Goal: Task Accomplishment & Management: Use online tool/utility

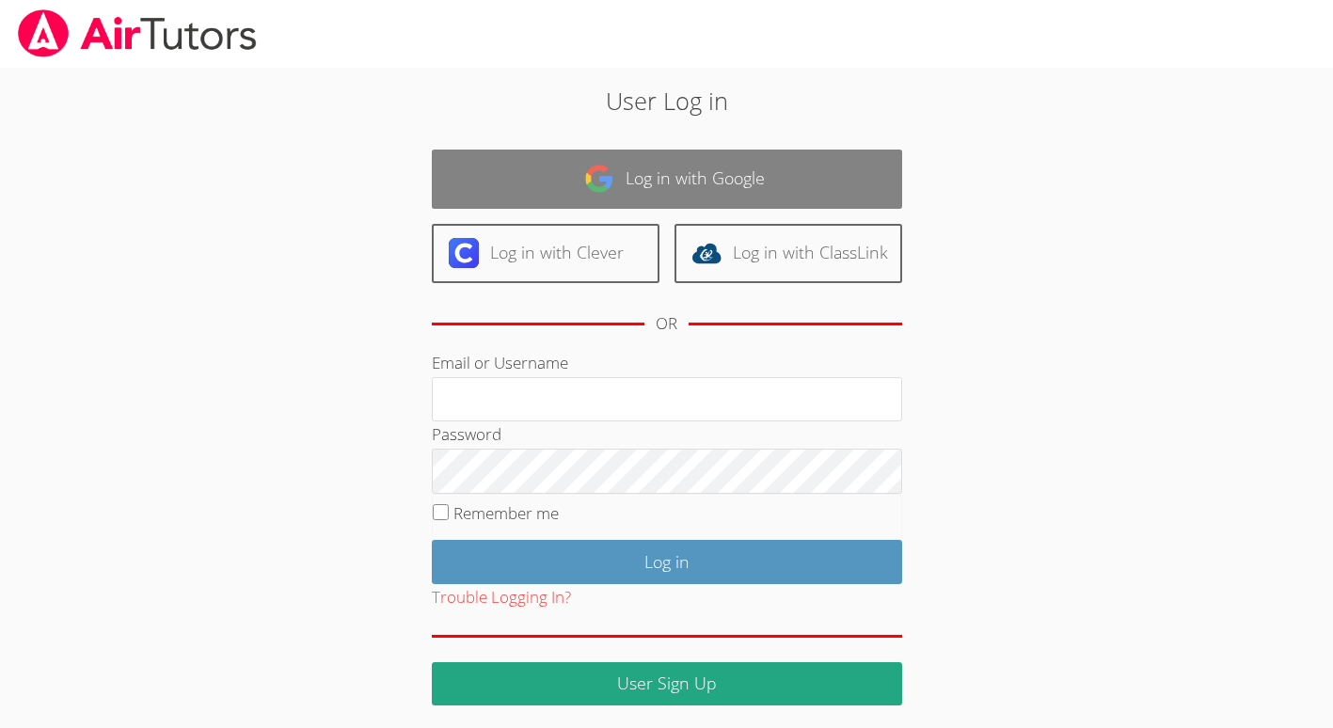
click at [762, 186] on link "Log in with Google" at bounding box center [667, 179] width 470 height 59
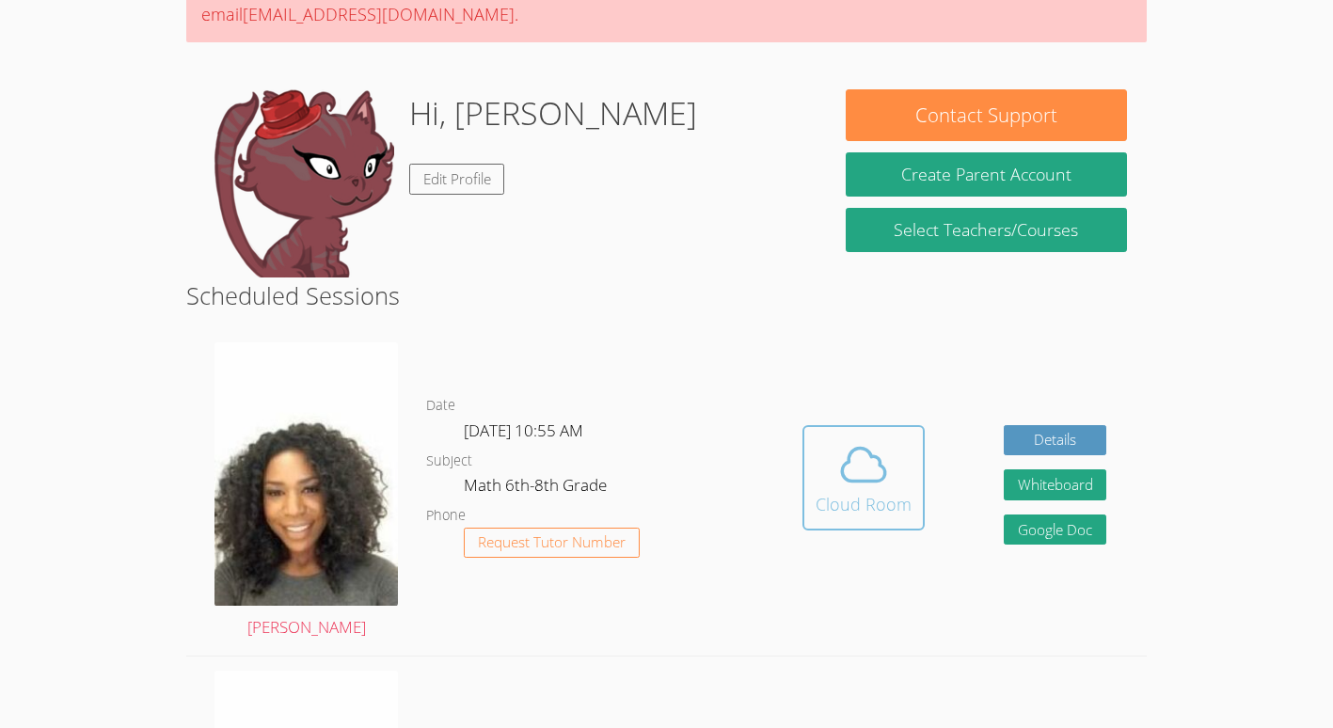
scroll to position [217, 0]
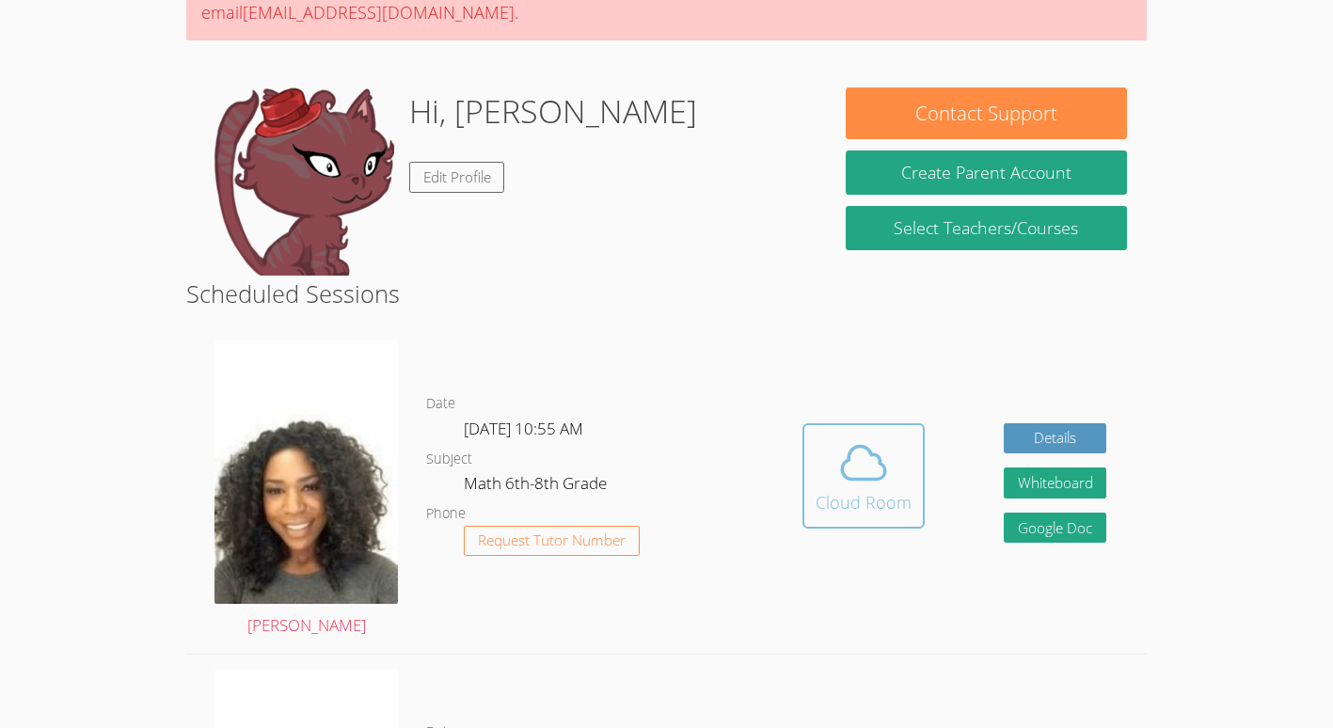
click at [860, 515] on div "Cloud Room" at bounding box center [864, 502] width 96 height 26
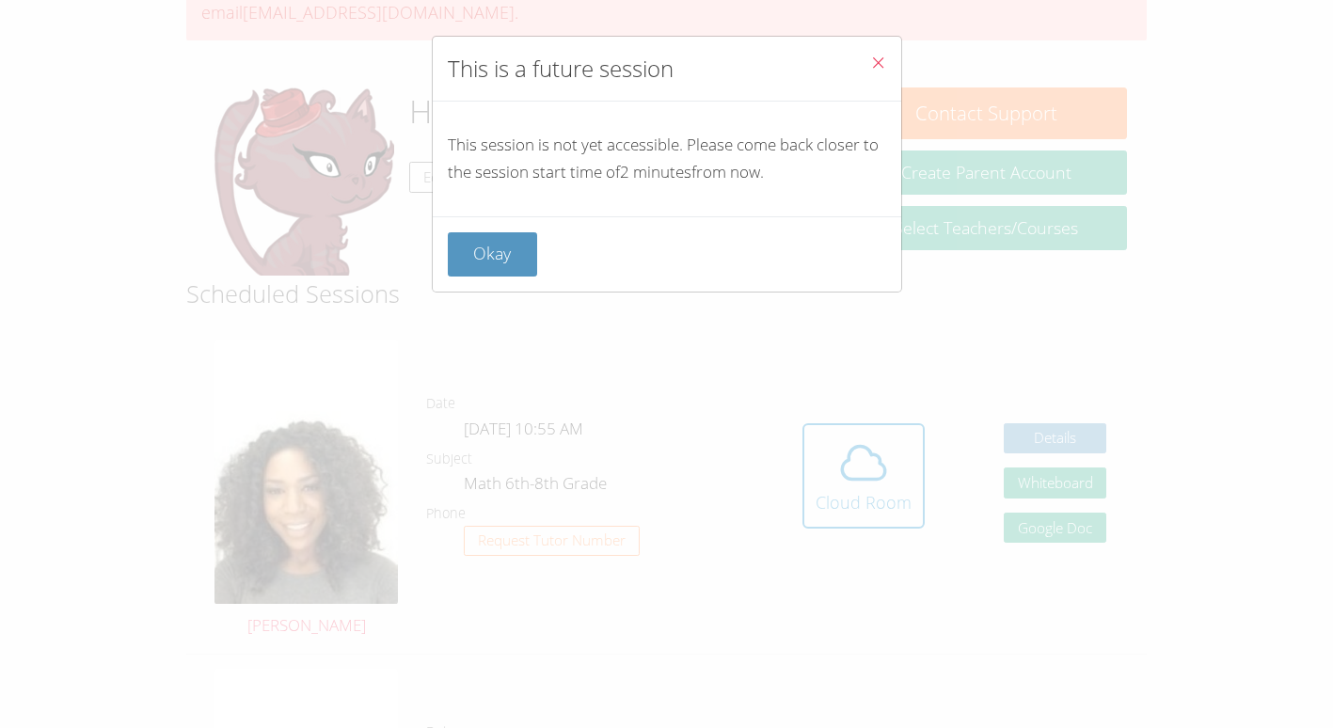
click at [515, 277] on div "Okay" at bounding box center [667, 253] width 468 height 75
click at [513, 256] on button "Okay" at bounding box center [493, 254] width 90 height 44
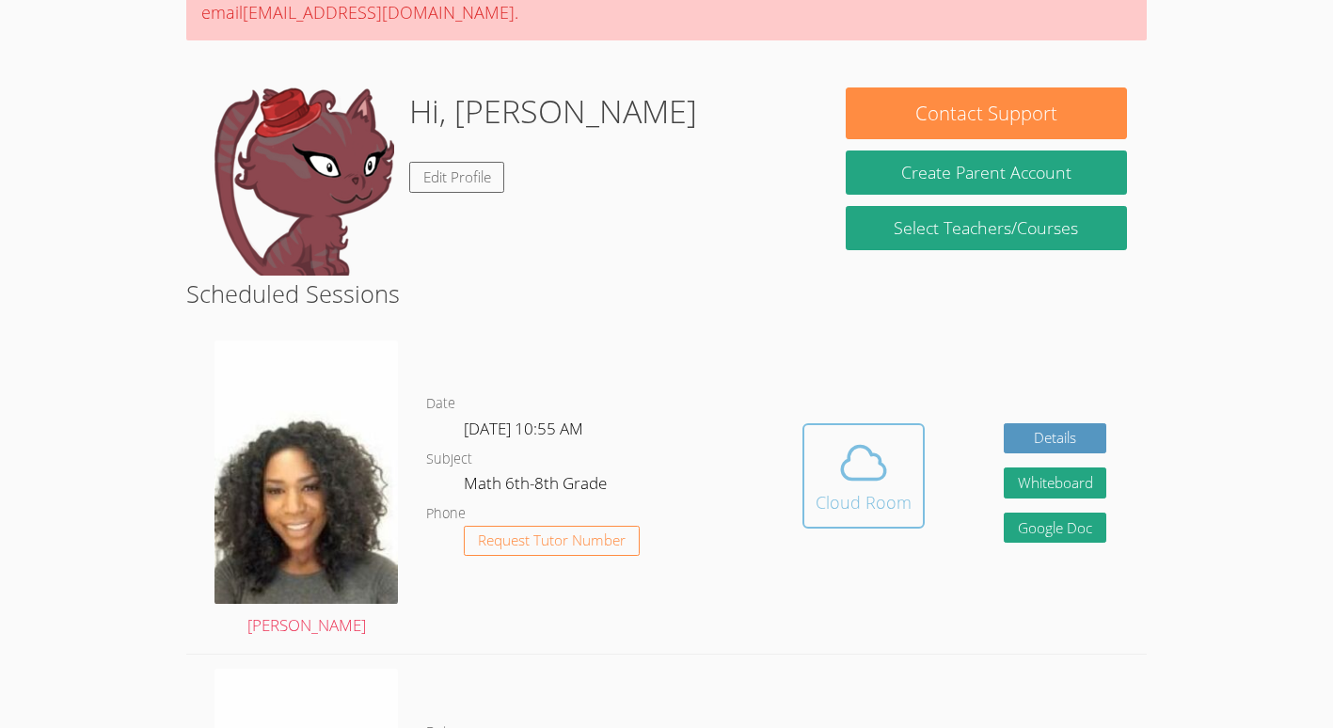
click at [881, 468] on icon at bounding box center [863, 462] width 53 height 53
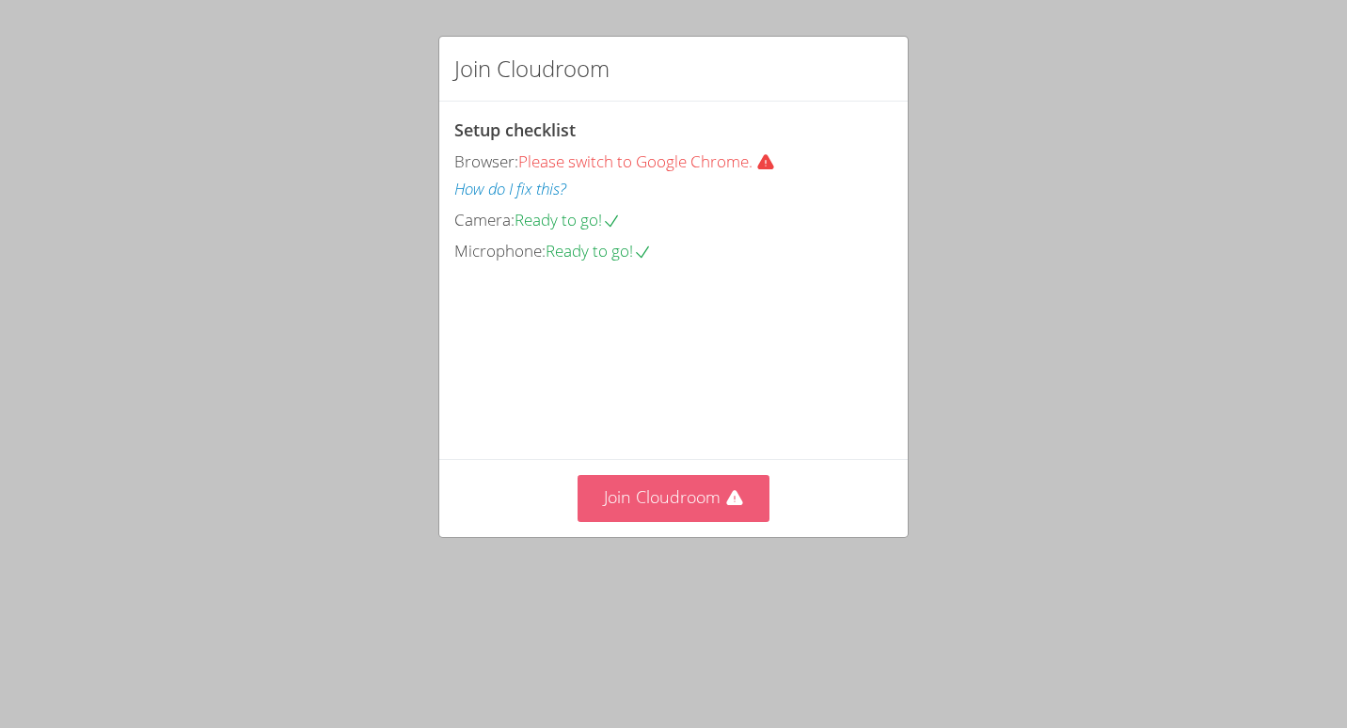
click at [651, 521] on button "Join Cloudroom" at bounding box center [674, 498] width 193 height 46
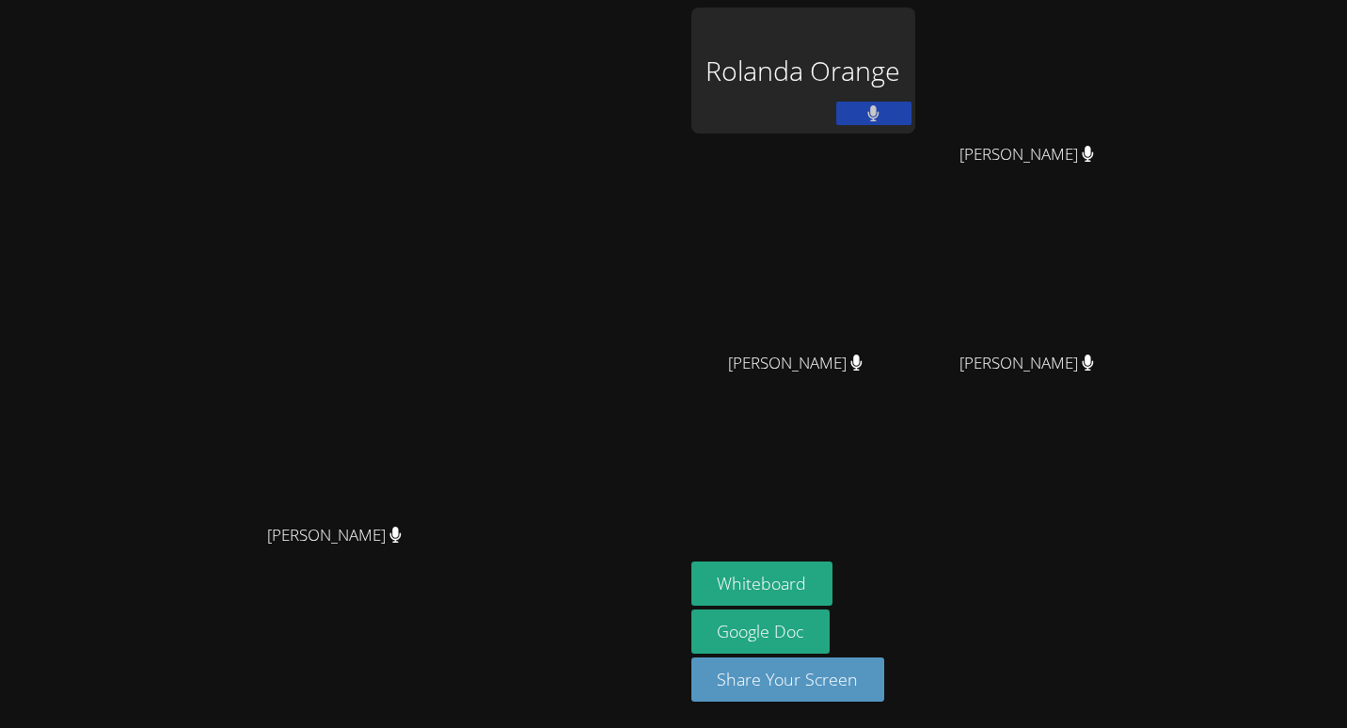
click at [915, 76] on div "Rolanda Orange" at bounding box center [803, 71] width 224 height 126
click at [915, 73] on div "Rolanda Orange" at bounding box center [803, 71] width 224 height 126
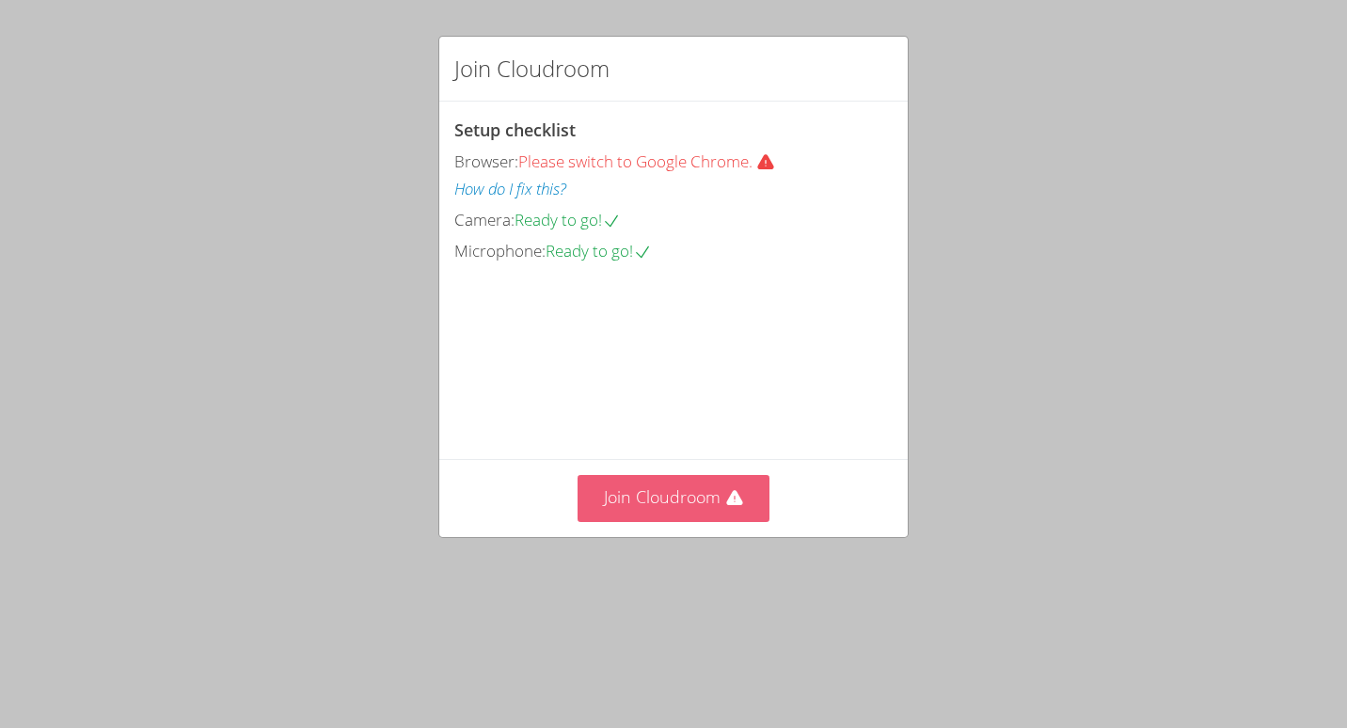
click at [673, 521] on button "Join Cloudroom" at bounding box center [674, 498] width 193 height 46
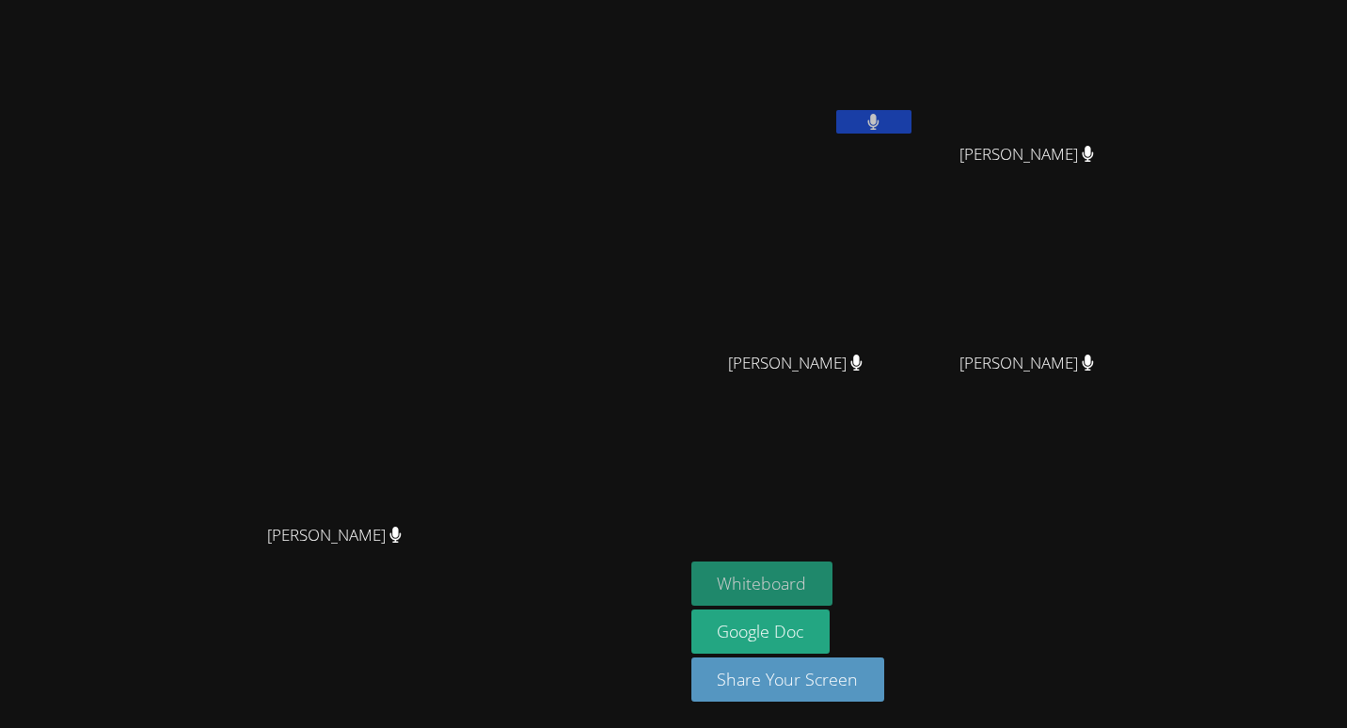
click at [833, 582] on button "Whiteboard" at bounding box center [762, 584] width 142 height 44
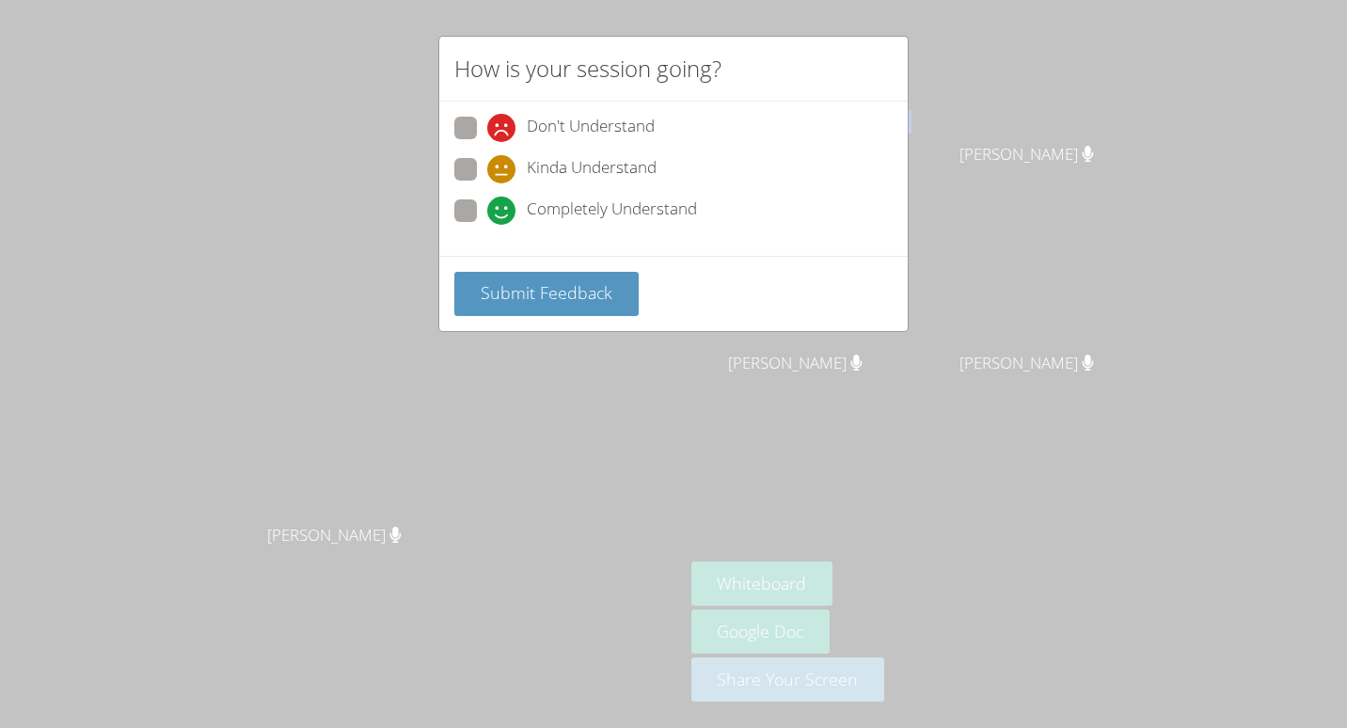
click at [559, 211] on span "Completely Understand" at bounding box center [612, 211] width 170 height 28
click at [503, 211] on input "Completely Understand" at bounding box center [495, 207] width 16 height 16
radio input "true"
click at [547, 301] on span "Submit Feedback" at bounding box center [547, 292] width 132 height 23
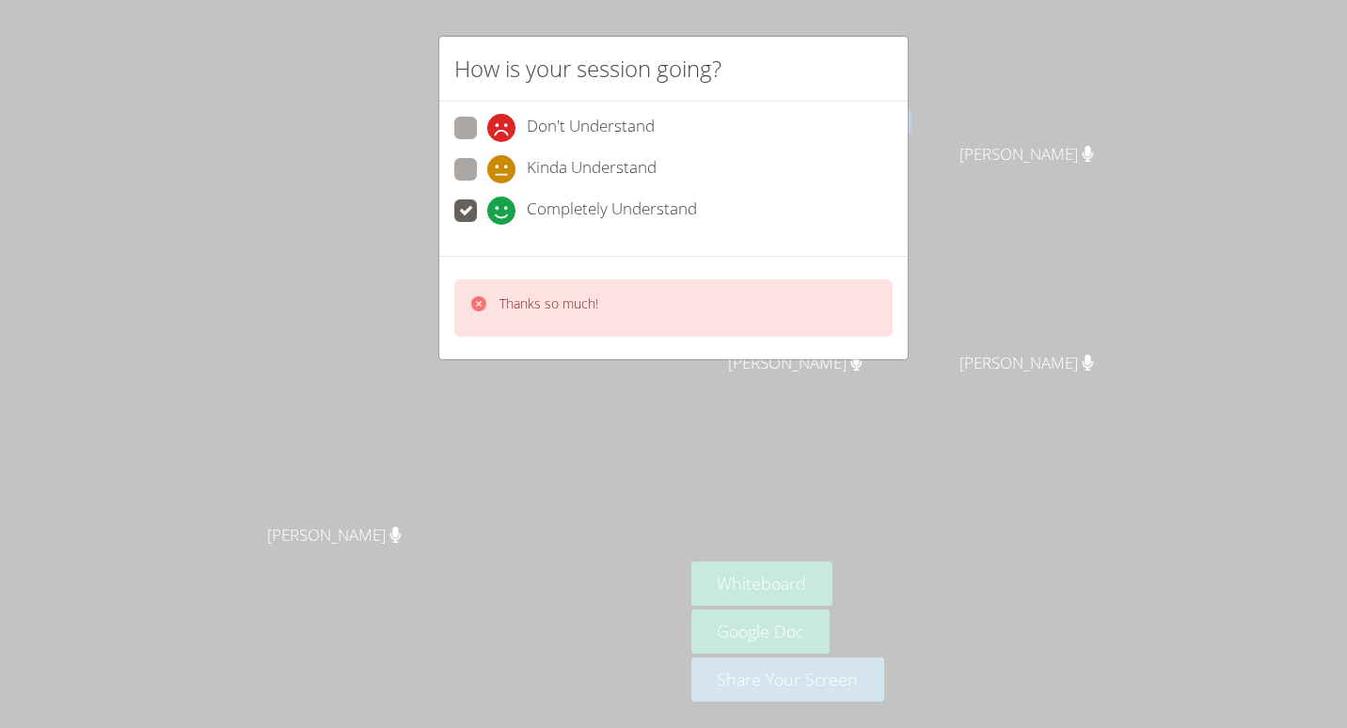
click at [547, 301] on p "Thanks so much!" at bounding box center [548, 303] width 99 height 19
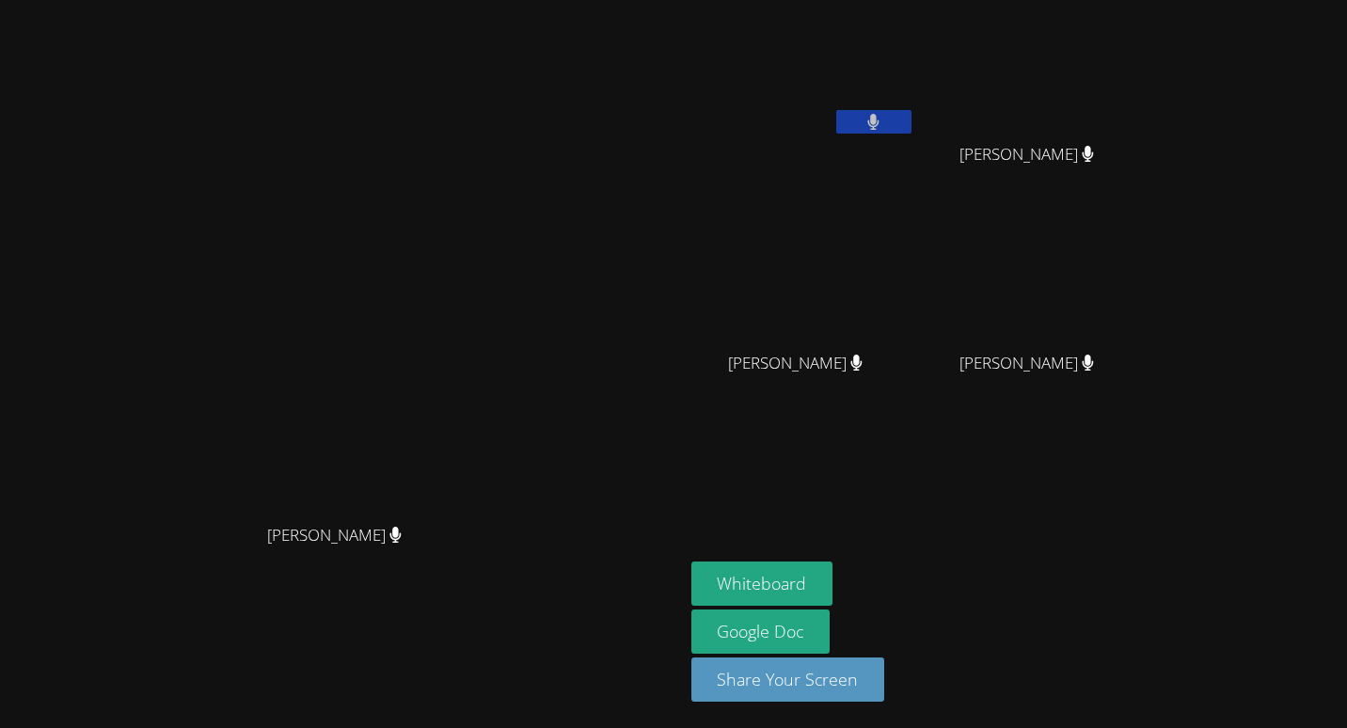
click at [879, 125] on icon at bounding box center [873, 122] width 11 height 16
click at [883, 116] on icon at bounding box center [874, 122] width 20 height 16
